Goal: Transaction & Acquisition: Purchase product/service

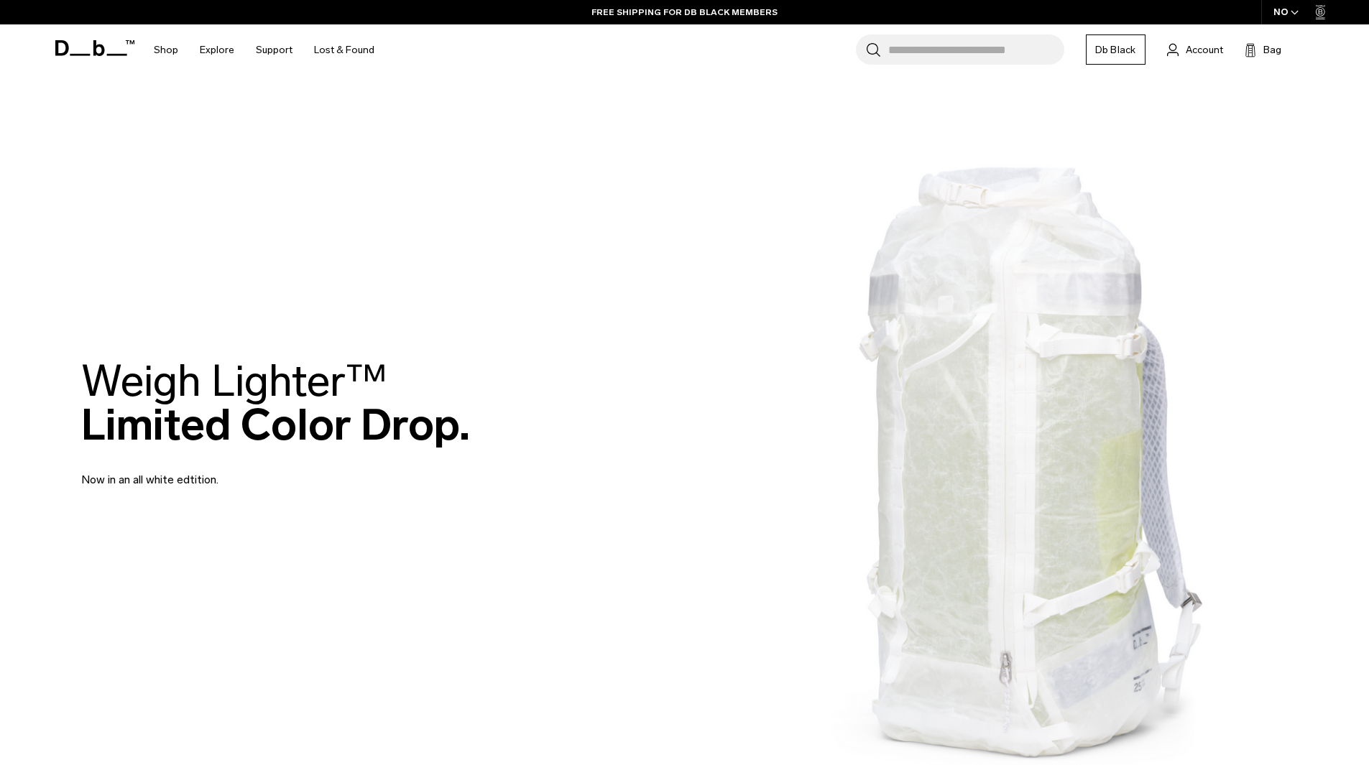
click at [1223, 242] on img at bounding box center [684, 423] width 1369 height 847
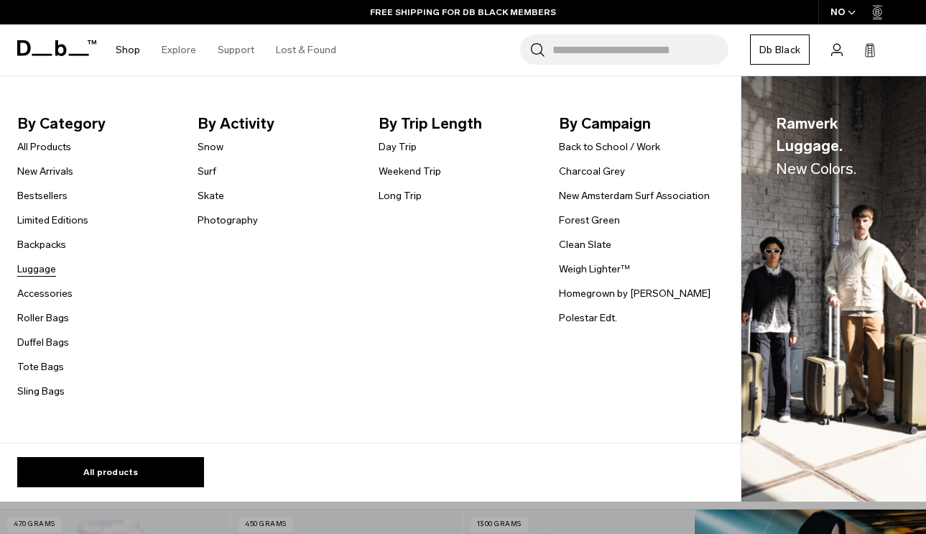
click at [42, 269] on link "Luggage" at bounding box center [36, 268] width 39 height 15
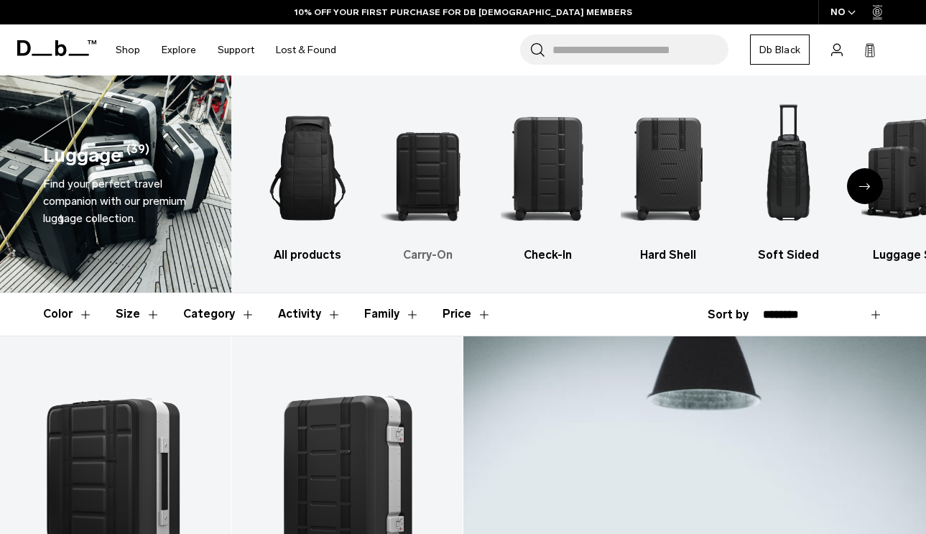
click at [422, 166] on img "2 / 6" at bounding box center [428, 168] width 95 height 142
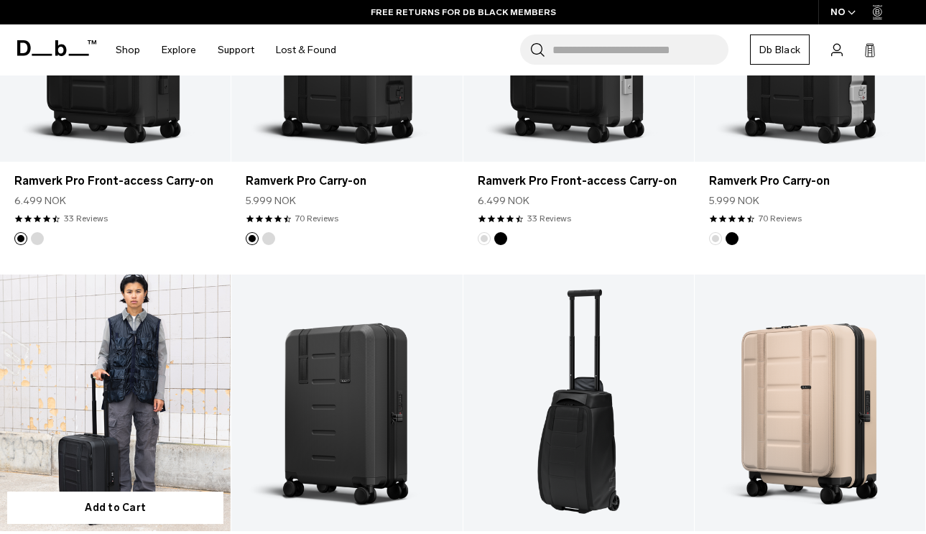
scroll to position [216, 0]
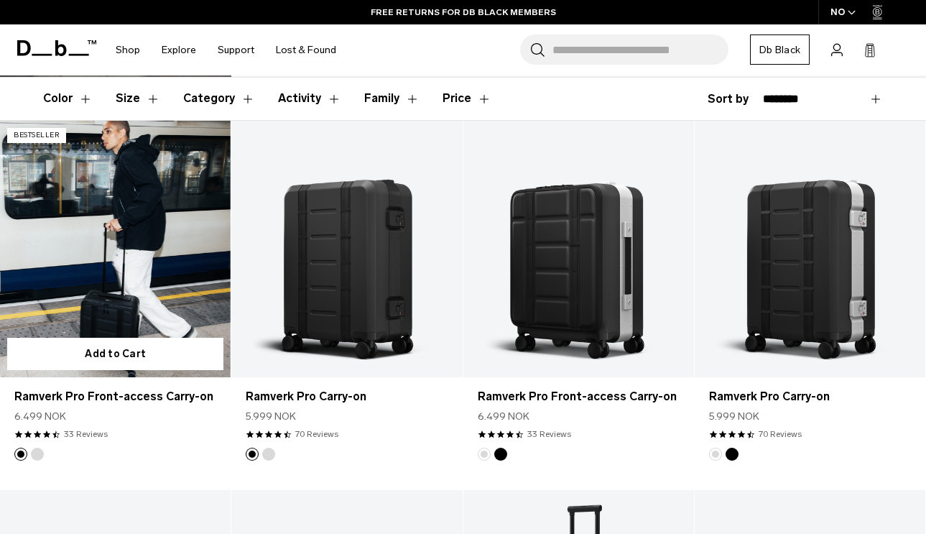
click at [163, 269] on link "Ramverk Pro Front-access Carry-on" at bounding box center [115, 249] width 231 height 256
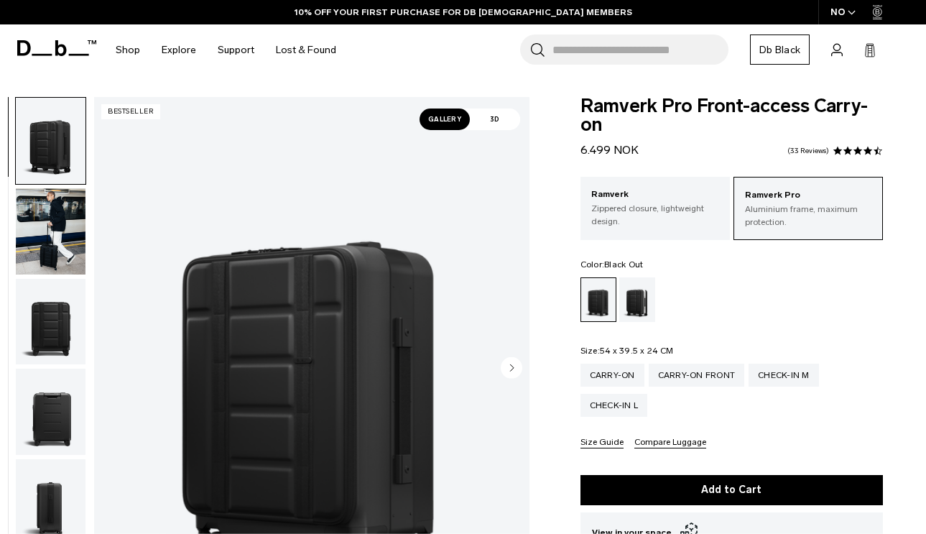
click at [517, 365] on circle "Next slide" at bounding box center [512, 367] width 22 height 22
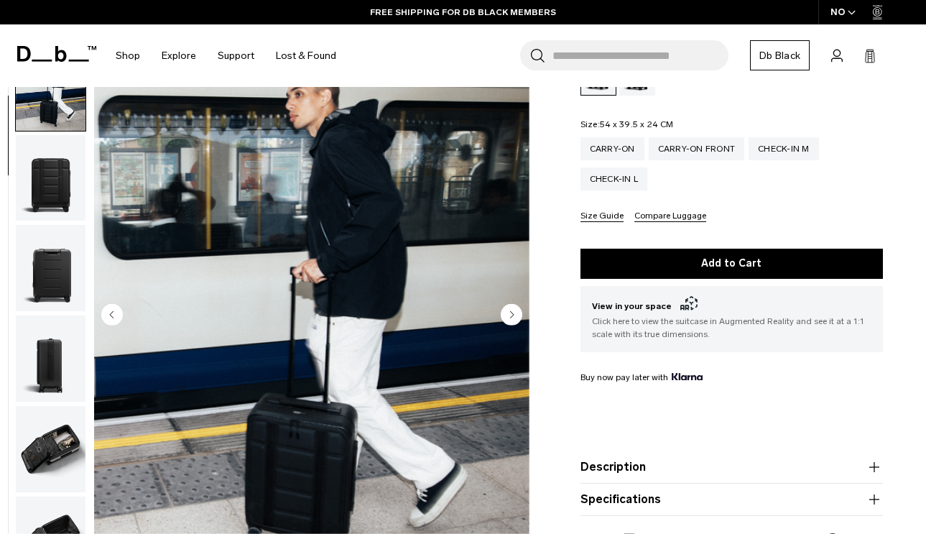
scroll to position [216, 0]
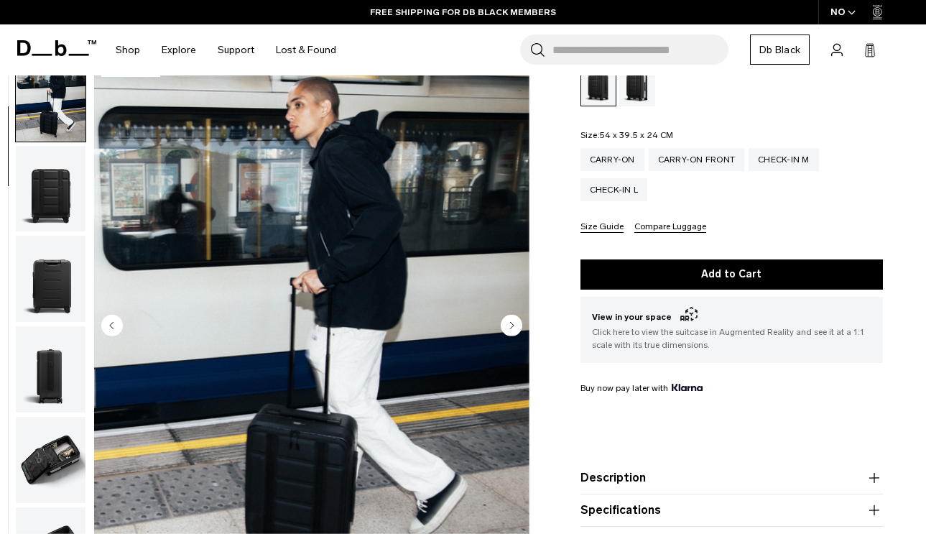
click at [520, 325] on circle "Next slide" at bounding box center [512, 325] width 22 height 22
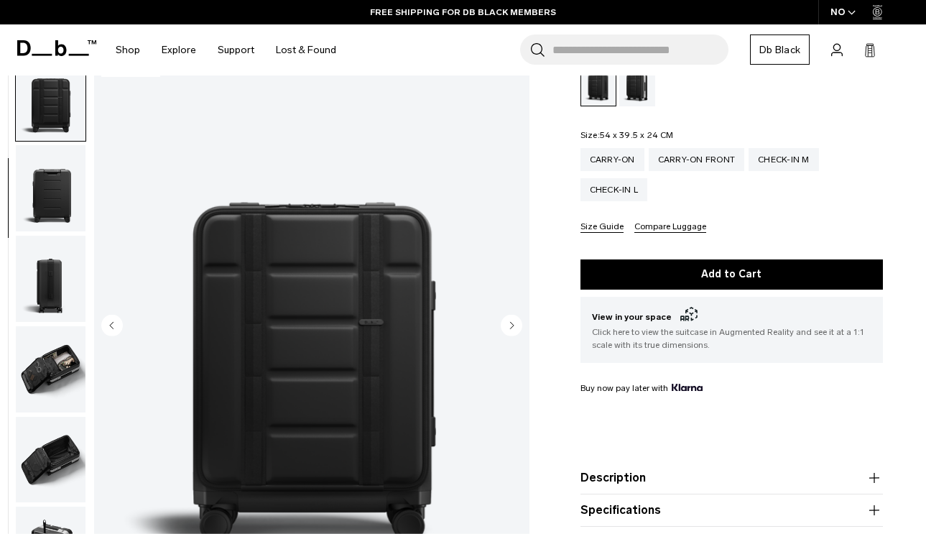
click at [520, 325] on circle "Next slide" at bounding box center [512, 325] width 22 height 22
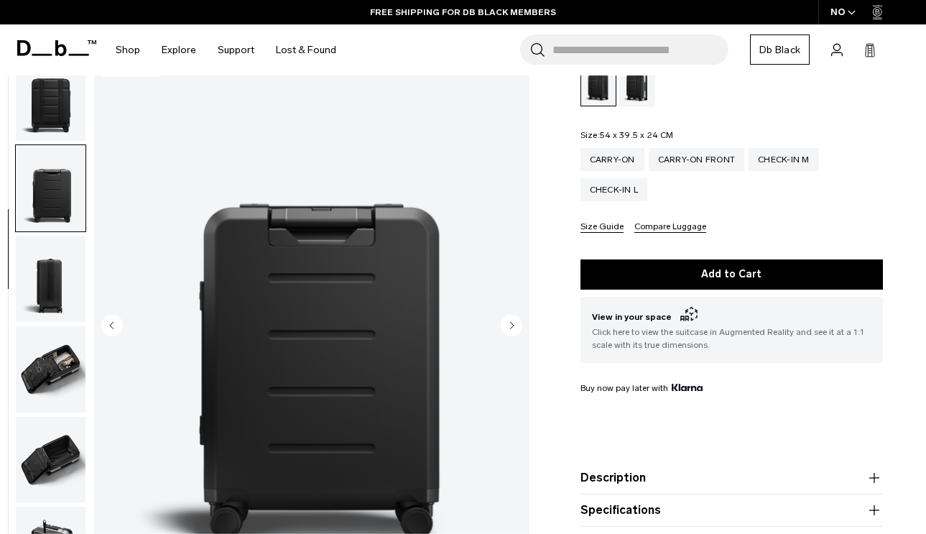
scroll to position [271, 0]
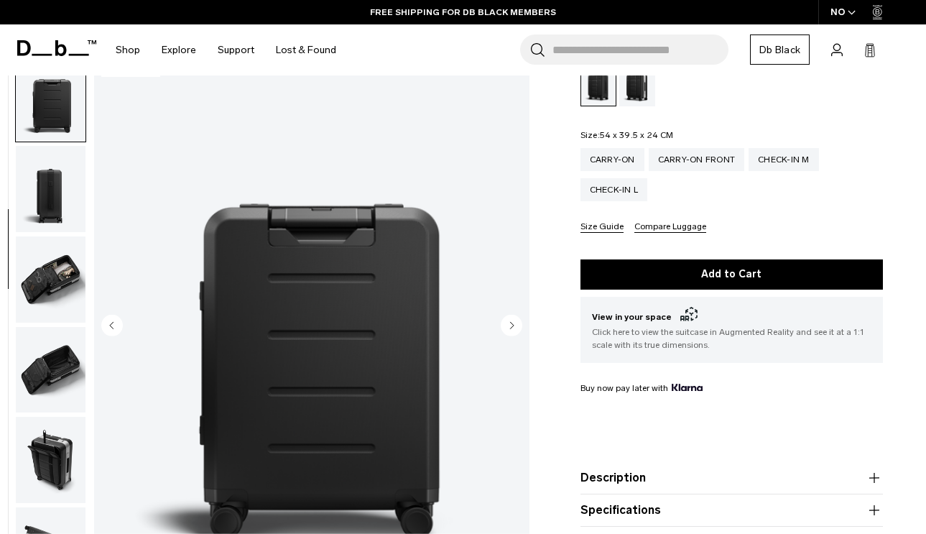
click at [109, 318] on circle "Previous slide" at bounding box center [112, 325] width 22 height 22
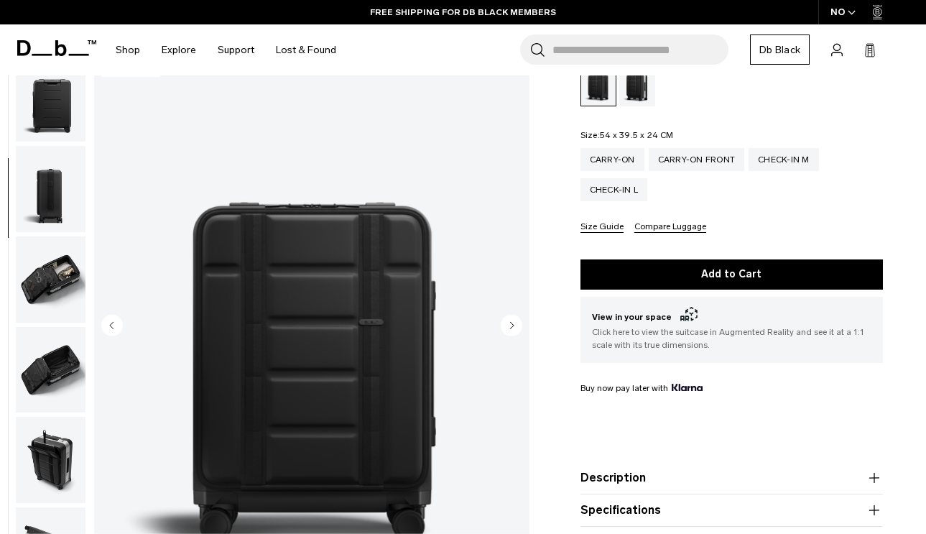
scroll to position [181, 0]
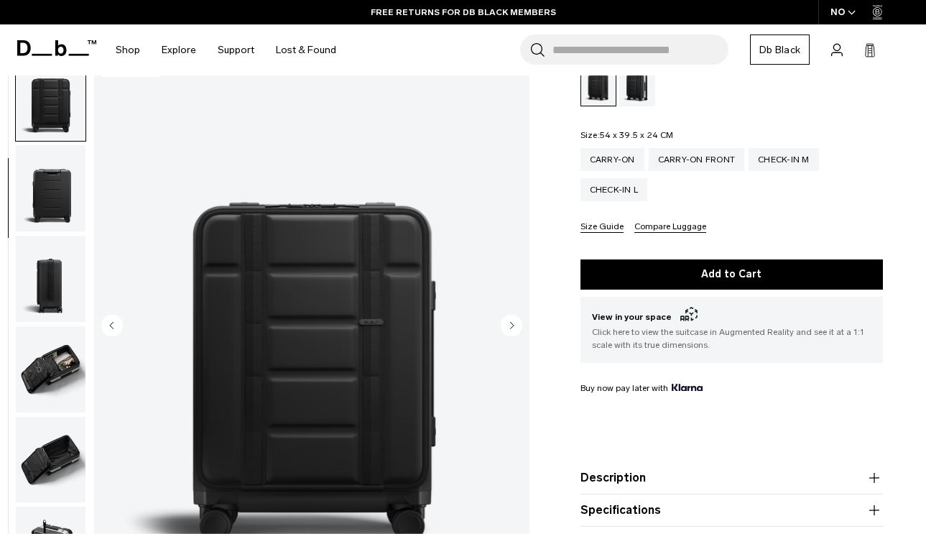
click at [511, 327] on icon "Next slide" at bounding box center [512, 325] width 4 height 6
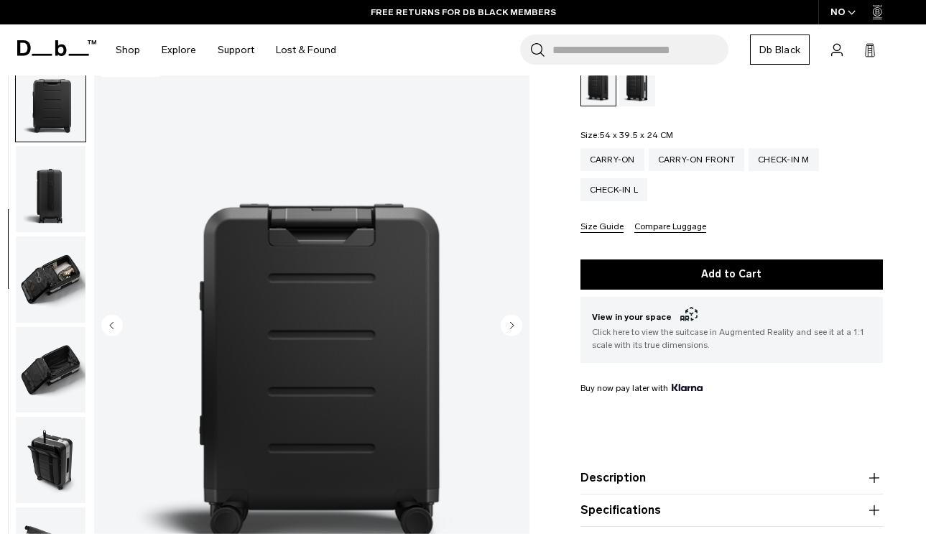
click at [511, 327] on icon "Next slide" at bounding box center [512, 325] width 4 height 6
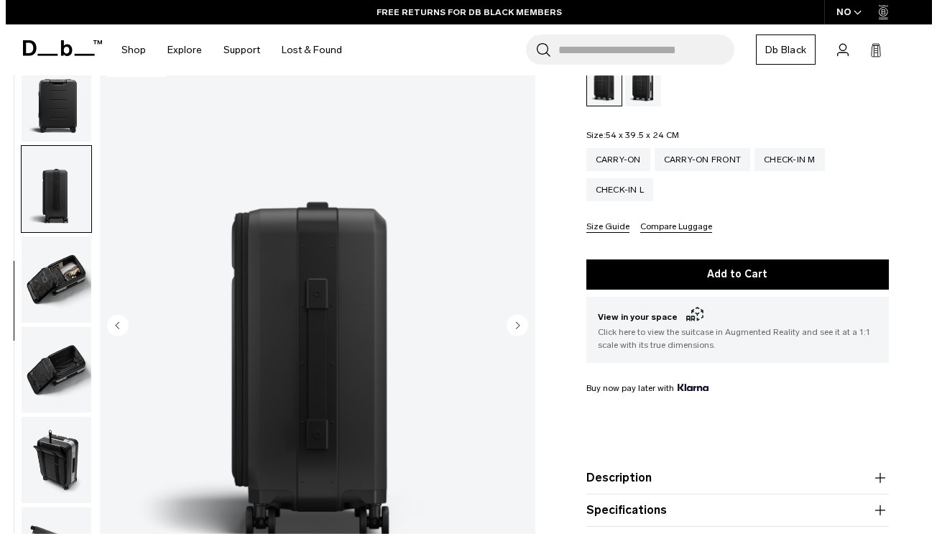
scroll to position [357, 0]
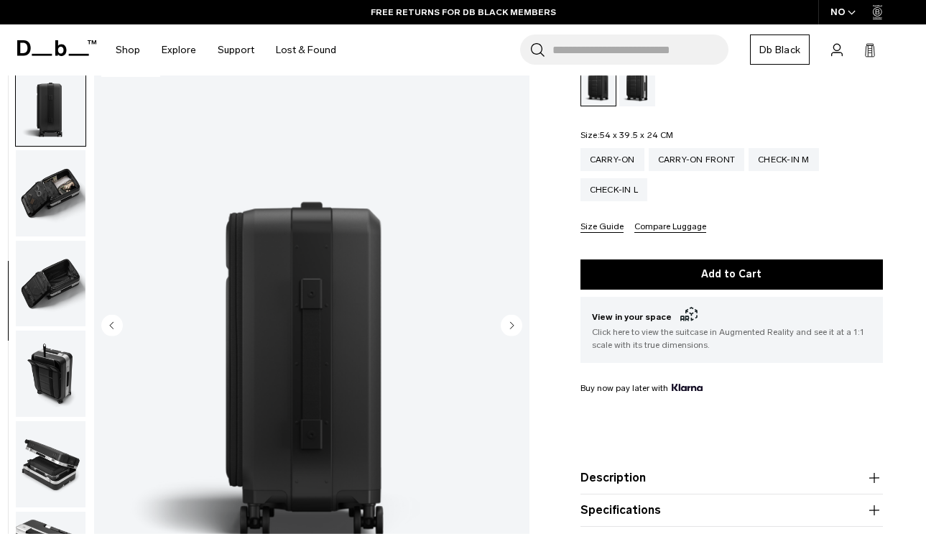
click at [511, 327] on icon "Next slide" at bounding box center [512, 325] width 4 height 6
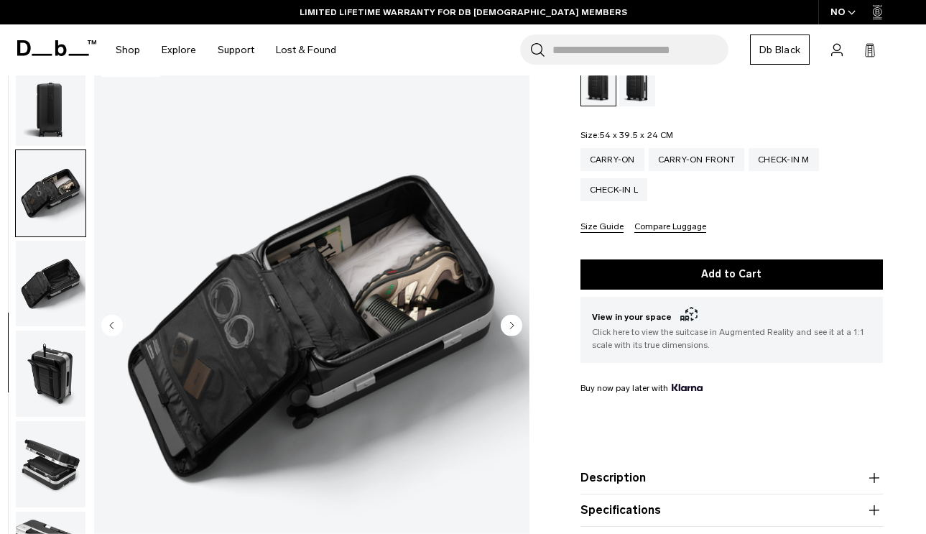
click at [511, 327] on icon "Next slide" at bounding box center [512, 325] width 4 height 6
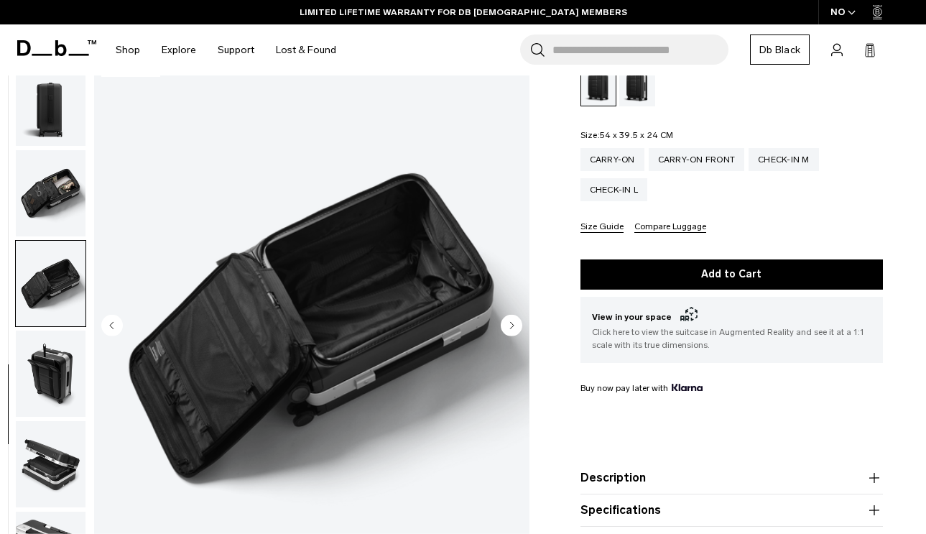
click at [511, 327] on icon "Next slide" at bounding box center [512, 325] width 4 height 6
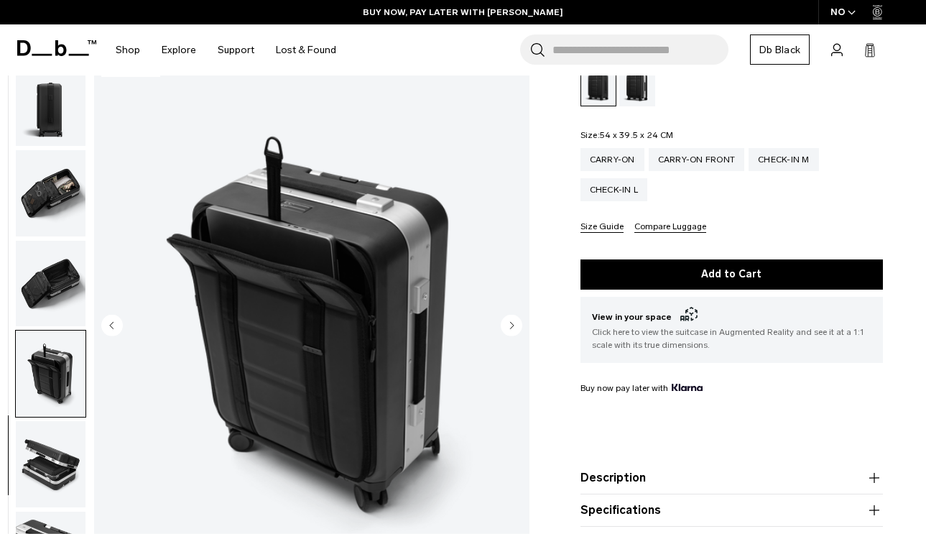
click at [511, 327] on icon "Next slide" at bounding box center [512, 325] width 4 height 6
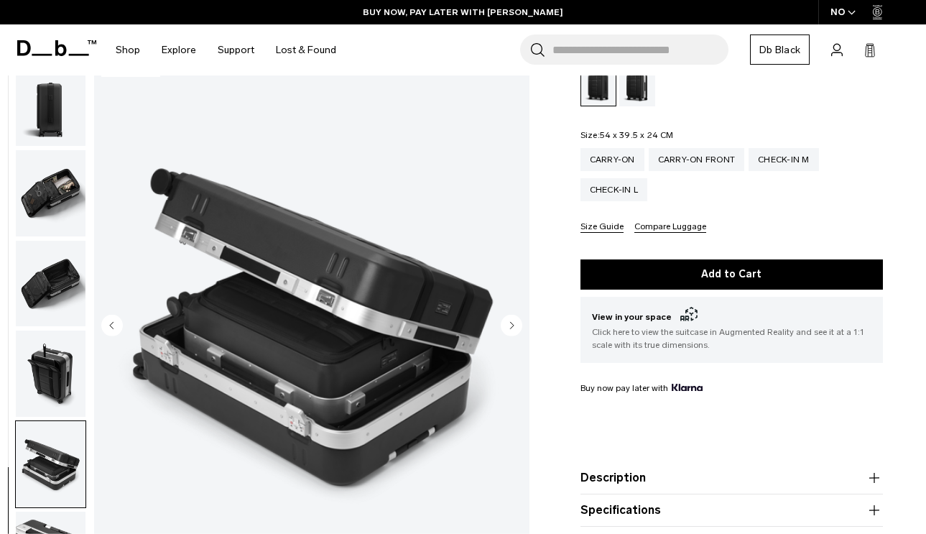
click at [511, 327] on icon "Next slide" at bounding box center [512, 325] width 4 height 6
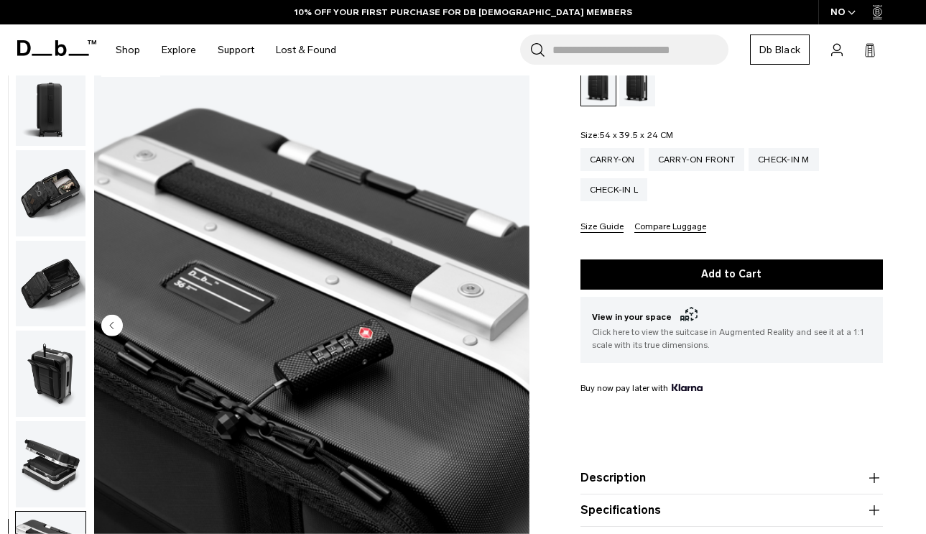
click at [511, 327] on img "10 / 10" at bounding box center [311, 327] width 435 height 544
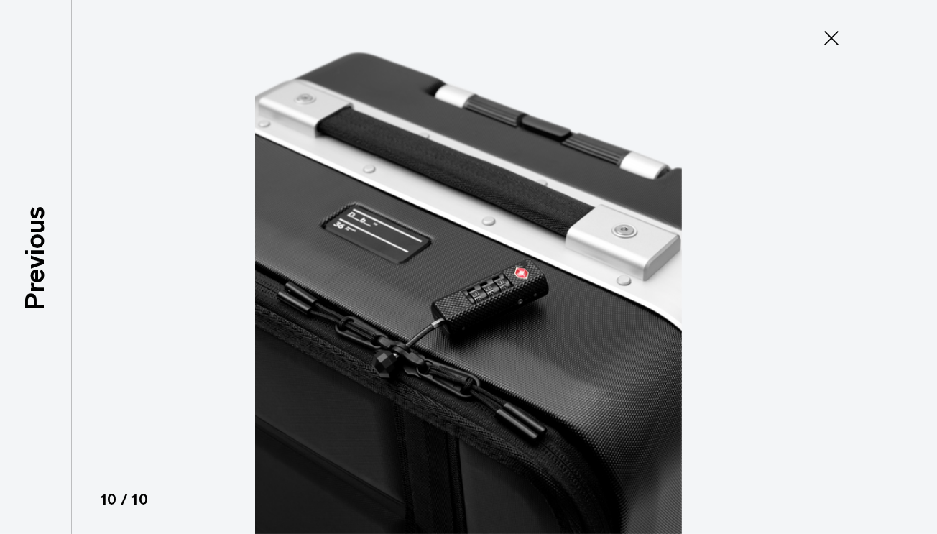
scroll to position [350, 0]
